Goal: Navigation & Orientation: Find specific page/section

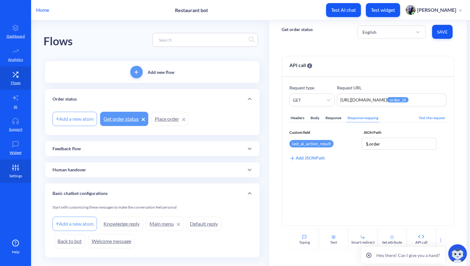
click at [16, 173] on link "Settings" at bounding box center [15, 171] width 31 height 23
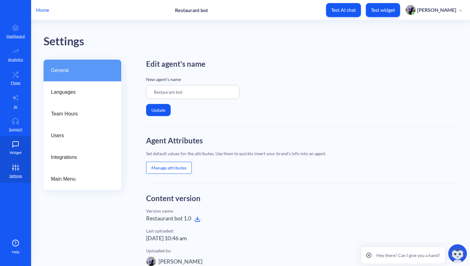
click at [14, 145] on icon at bounding box center [16, 145] width 6 height 6
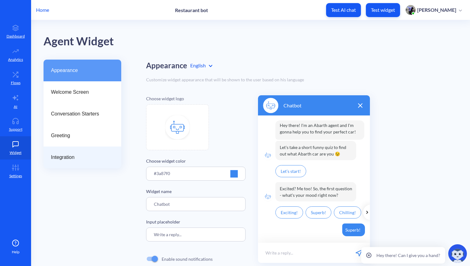
click at [69, 159] on span "Integration" at bounding box center [80, 157] width 58 height 7
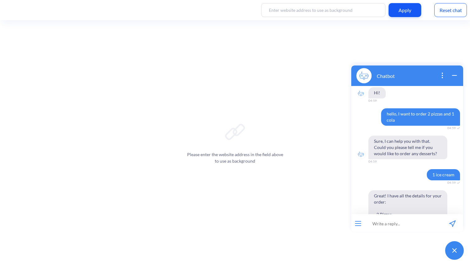
scroll to position [177, 0]
